Goal: Transaction & Acquisition: Purchase product/service

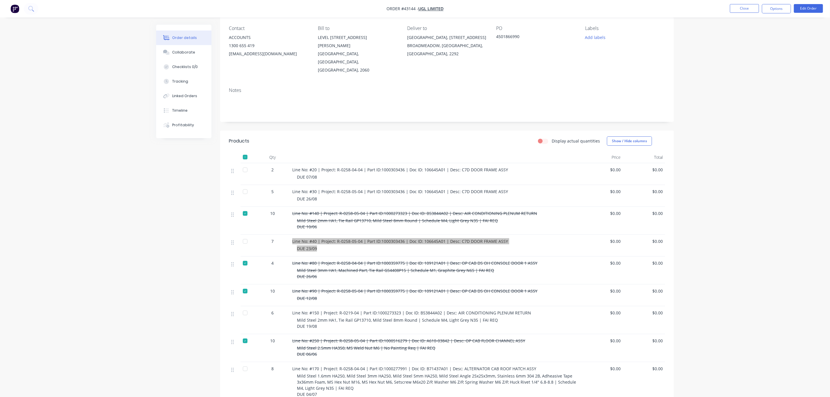
scroll to position [47, 0]
click at [26, 115] on div "Order details Collaborate Checklists 0/0 Tracking Linked Orders Timeline Profit…" at bounding box center [415, 248] width 830 height 590
click at [739, 13] on li "Close" at bounding box center [744, 8] width 29 height 9
click at [738, 10] on button "Close" at bounding box center [744, 8] width 29 height 9
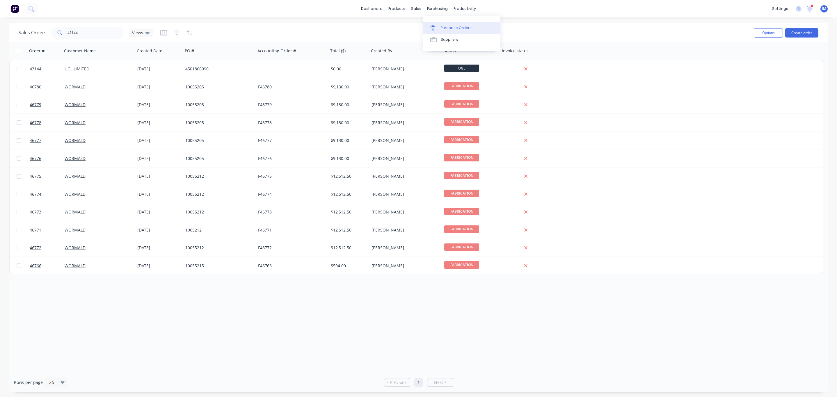
click at [444, 23] on link "Purchase Orders" at bounding box center [461, 28] width 77 height 12
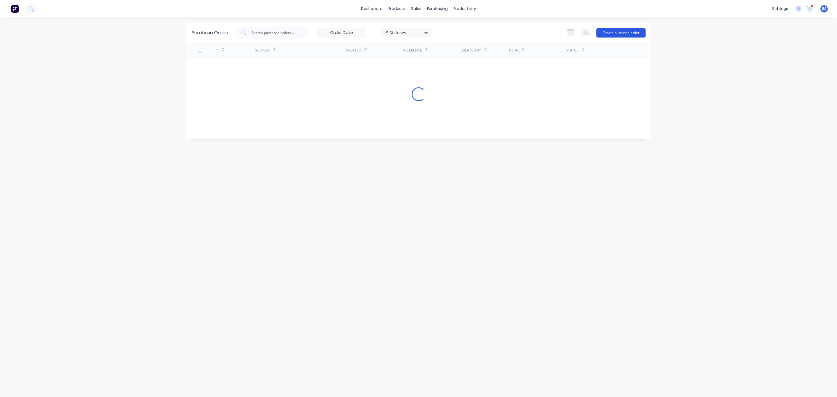
click at [637, 33] on button "Create purchase order" at bounding box center [620, 32] width 49 height 9
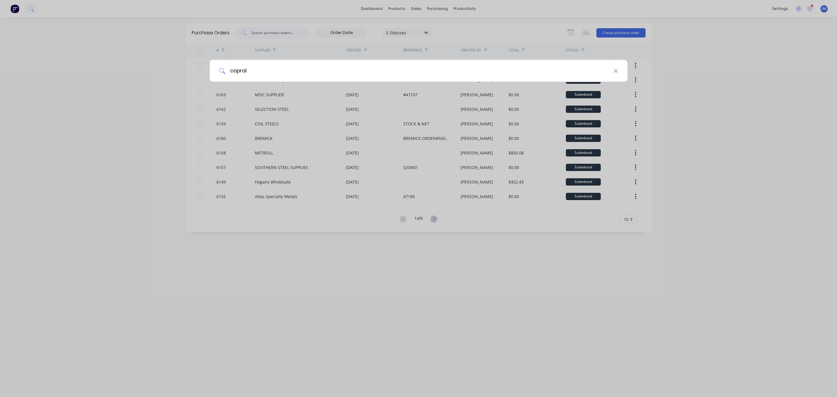
type input "capral"
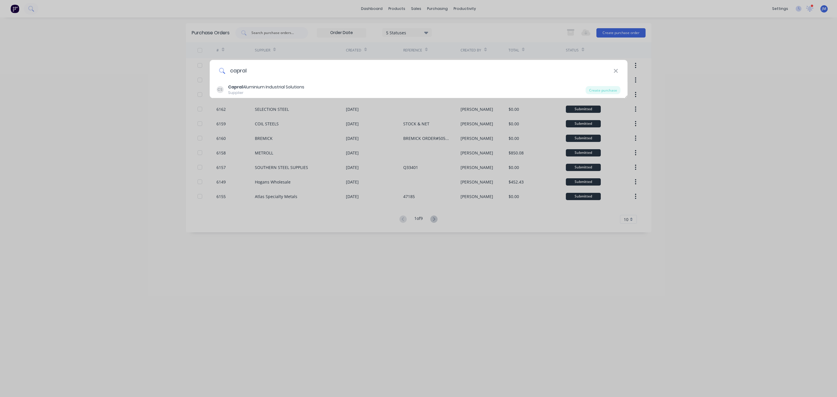
click at [290, 81] on input "capral" at bounding box center [419, 71] width 388 height 22
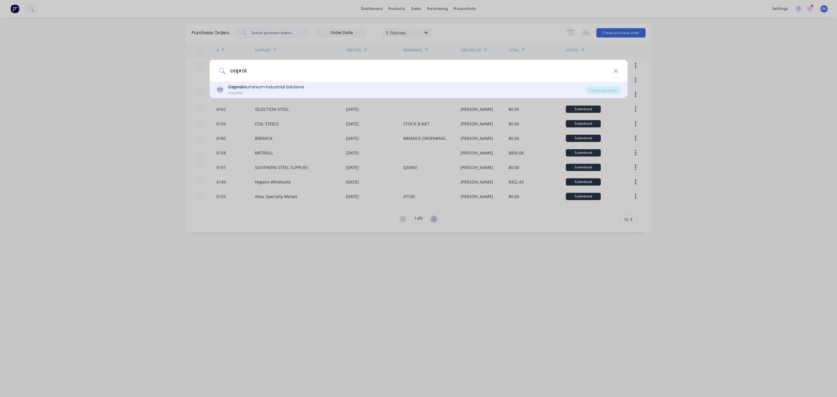
click at [287, 88] on div "Capral Aluminium Industrial Solutions" at bounding box center [266, 87] width 76 height 6
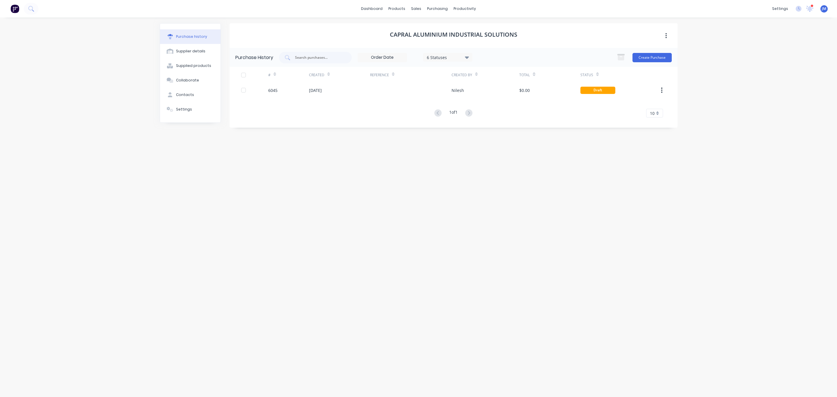
click at [672, 51] on div "Purchase History 6 Statuses 6 Statuses Create Purchase" at bounding box center [453, 57] width 448 height 19
click at [665, 57] on button "Create Purchase" at bounding box center [651, 57] width 39 height 9
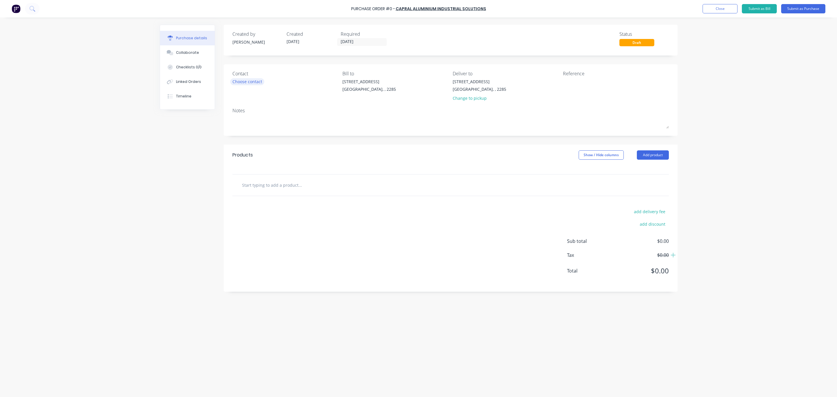
click at [245, 79] on div "Choose contact" at bounding box center [247, 82] width 30 height 6
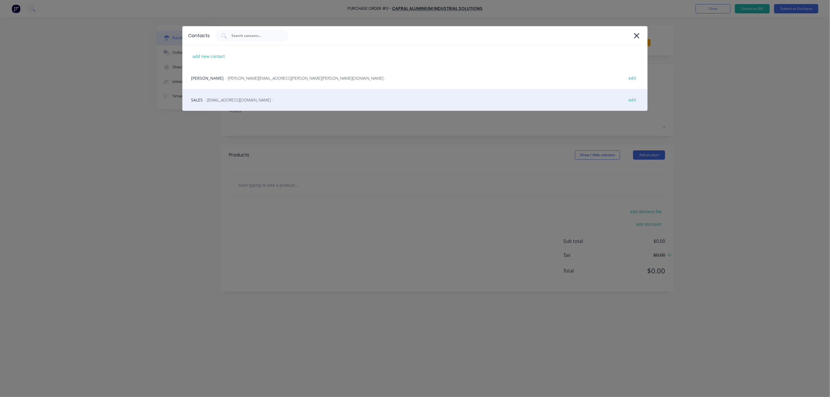
click at [242, 97] on span "- [EMAIL_ADDRESS][DOMAIN_NAME] -" at bounding box center [238, 100] width 69 height 6
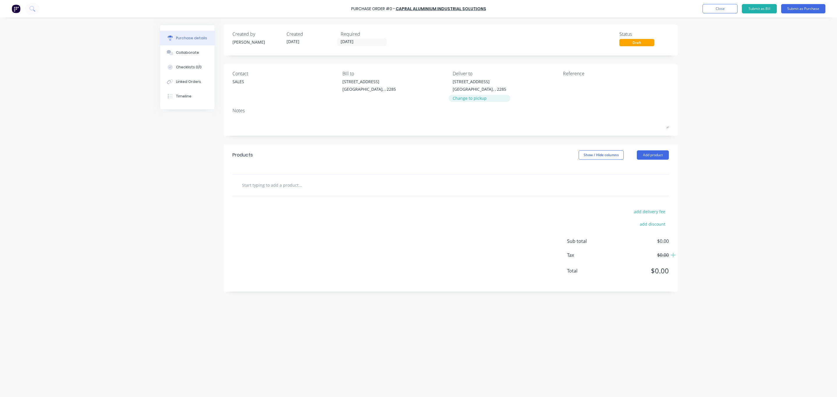
click at [470, 99] on div "Change to pickup" at bounding box center [480, 98] width 54 height 6
click at [665, 147] on button "Add product" at bounding box center [653, 149] width 32 height 9
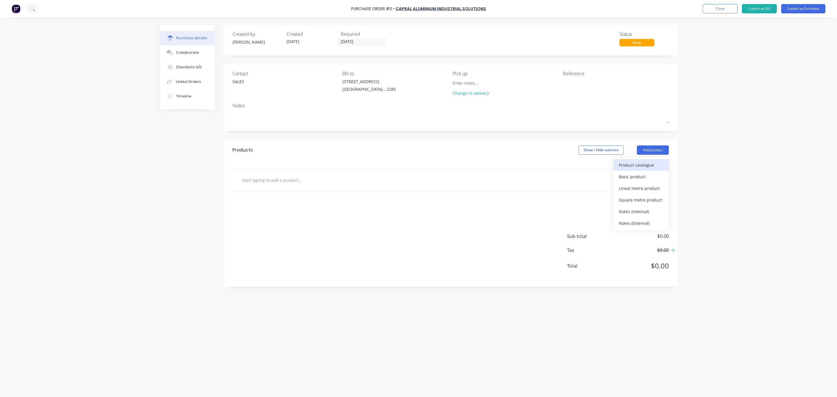
click at [627, 161] on div "Product catalogue" at bounding box center [641, 165] width 45 height 8
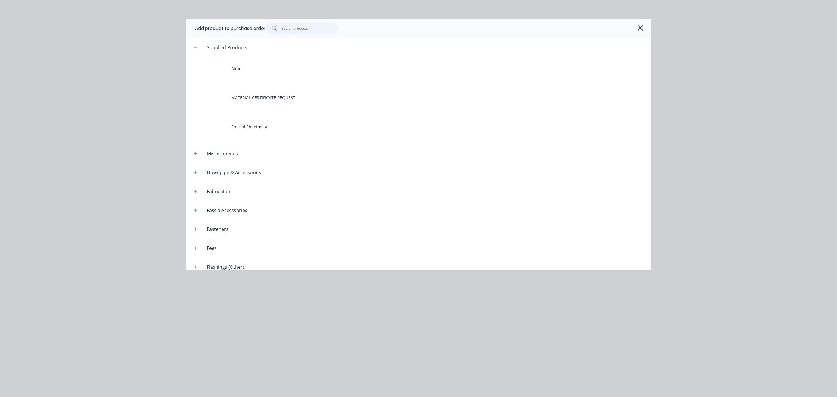
click at [307, 27] on input "text" at bounding box center [310, 29] width 57 height 12
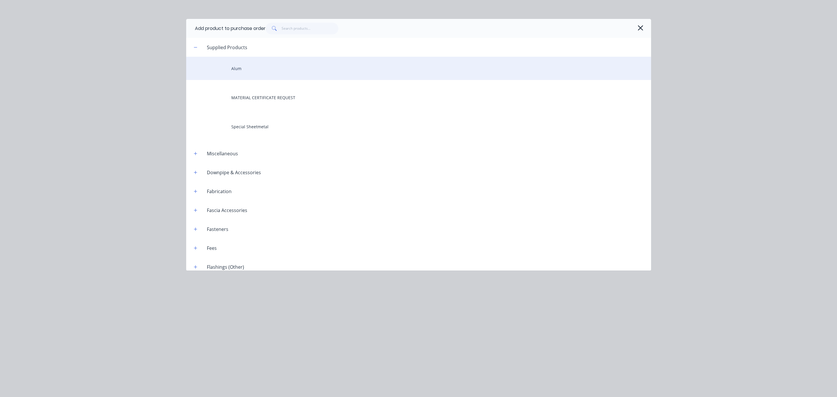
click at [238, 69] on div "Alum" at bounding box center [418, 68] width 465 height 23
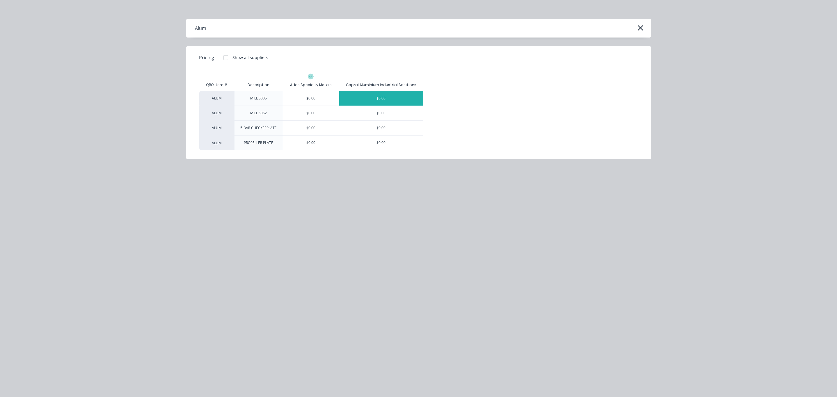
click at [398, 102] on div "$0.00" at bounding box center [381, 98] width 84 height 15
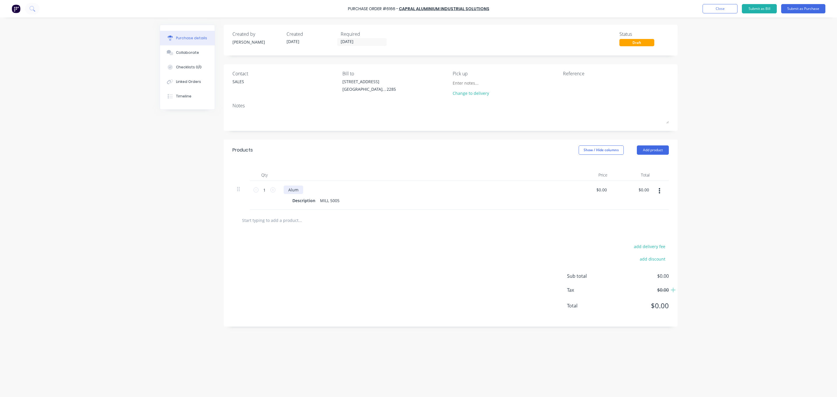
click at [298, 189] on div "Alum" at bounding box center [293, 190] width 19 height 8
click at [261, 186] on input "1" at bounding box center [265, 190] width 12 height 9
type input "8"
click at [332, 189] on div "Alum 50x5mm flat bar" at bounding box center [310, 190] width 52 height 8
drag, startPoint x: 317, startPoint y: 199, endPoint x: 484, endPoint y: 209, distance: 167.2
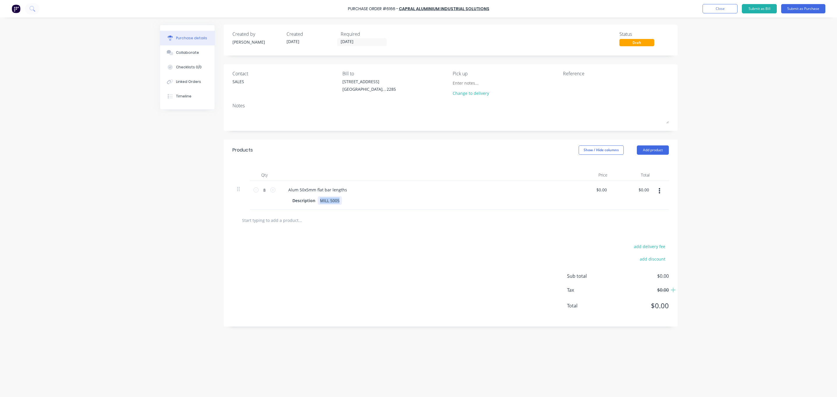
click at [480, 210] on div "Alum 50x5mm flat bar lengths Description MILL 5005" at bounding box center [424, 195] width 291 height 29
click at [485, 209] on div "Alum 50x5mm flat bar lengths Description" at bounding box center [424, 195] width 291 height 29
click at [398, 232] on div "add delivery fee add discount Sub total $0.00 Tax $0.00 Total $0.00" at bounding box center [451, 279] width 454 height 96
click at [804, 8] on button "Submit as Purchase" at bounding box center [803, 8] width 44 height 9
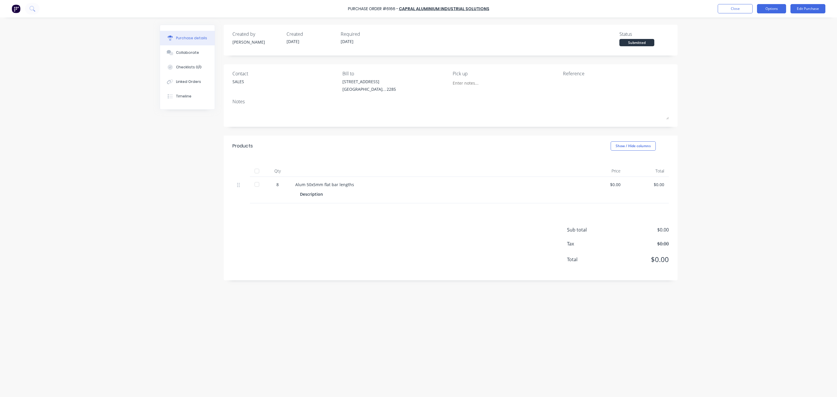
click at [772, 4] on button "Options" at bounding box center [771, 8] width 29 height 9
click at [770, 19] on div "Print / Email" at bounding box center [758, 23] width 45 height 8
click at [756, 49] on div "Without pricing" at bounding box center [758, 47] width 45 height 8
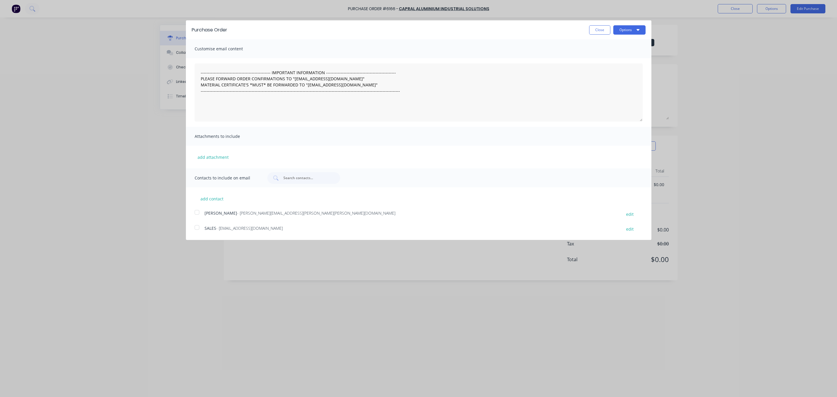
click at [198, 226] on div at bounding box center [197, 228] width 12 height 12
click at [638, 32] on icon "button" at bounding box center [637, 29] width 3 height 5
click at [629, 60] on div "Email" at bounding box center [617, 56] width 45 height 8
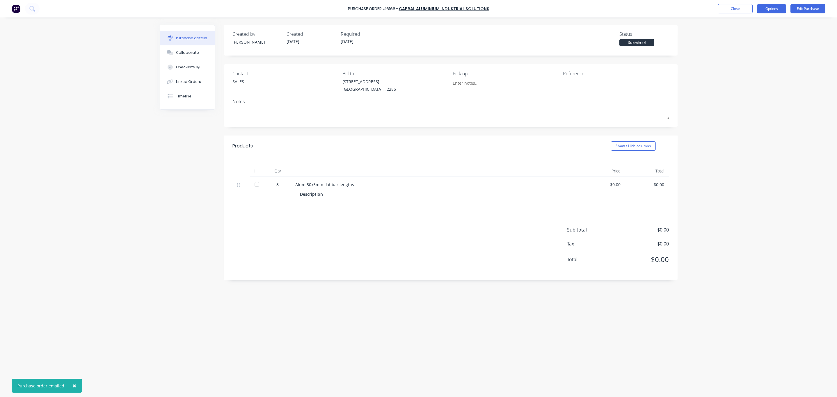
click at [781, 11] on button "Options" at bounding box center [771, 8] width 29 height 9
click at [780, 26] on div "Print / Email" at bounding box center [758, 23] width 45 height 8
click at [771, 45] on div "Without pricing" at bounding box center [758, 47] width 45 height 8
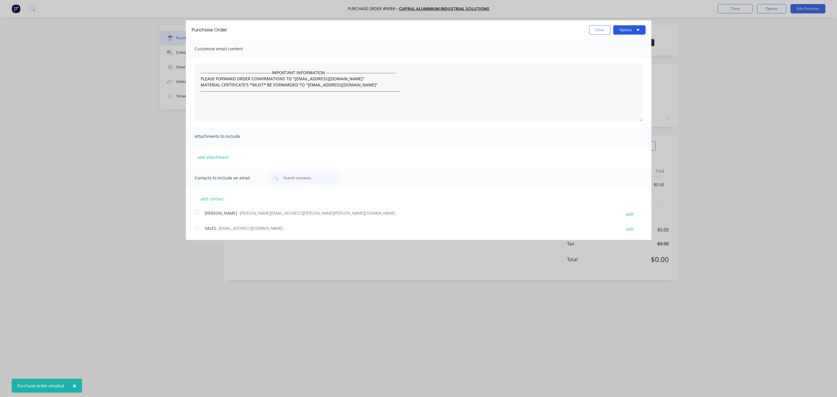
click at [642, 28] on button "Options" at bounding box center [629, 29] width 32 height 9
click at [633, 44] on div "Print" at bounding box center [617, 44] width 45 height 8
click at [587, 32] on div "Close Options Print Email" at bounding box center [439, 29] width 412 height 9
click at [612, 28] on div "Close Options" at bounding box center [617, 29] width 56 height 9
click at [601, 30] on button "Close" at bounding box center [599, 29] width 21 height 9
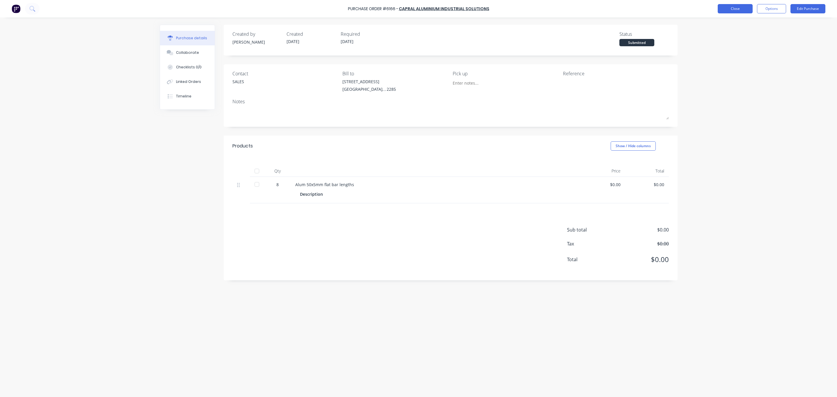
click at [734, 8] on button "Close" at bounding box center [734, 8] width 35 height 9
